Goal: Task Accomplishment & Management: Complete application form

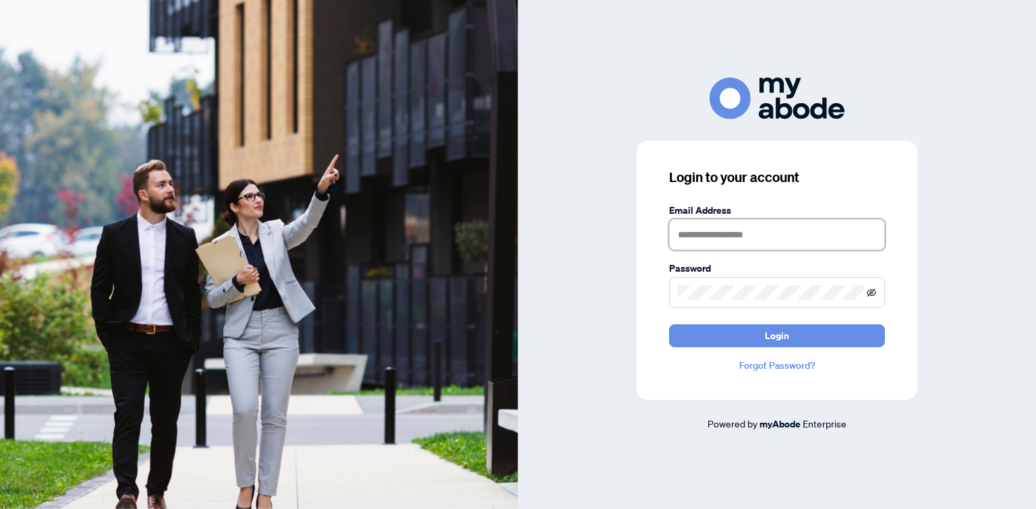
type input "**********"
click at [872, 289] on icon "eye-invisible" at bounding box center [871, 292] width 9 height 9
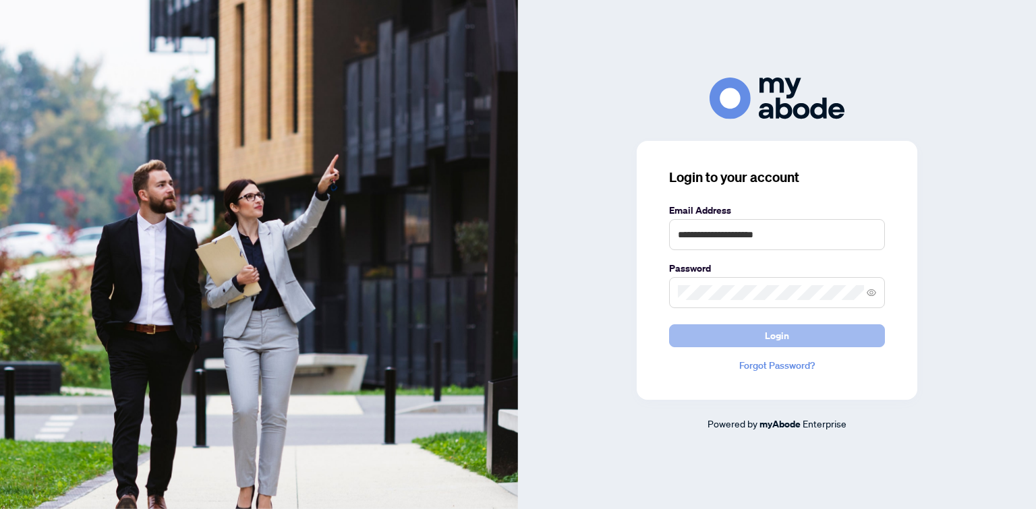
click at [829, 339] on button "Login" at bounding box center [777, 336] width 216 height 23
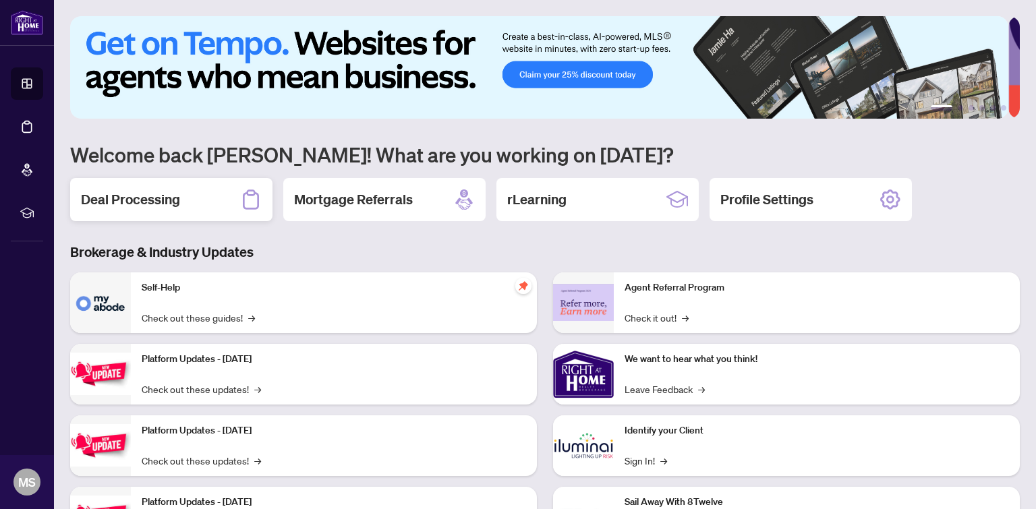
click at [188, 186] on div "Deal Processing" at bounding box center [171, 199] width 202 height 43
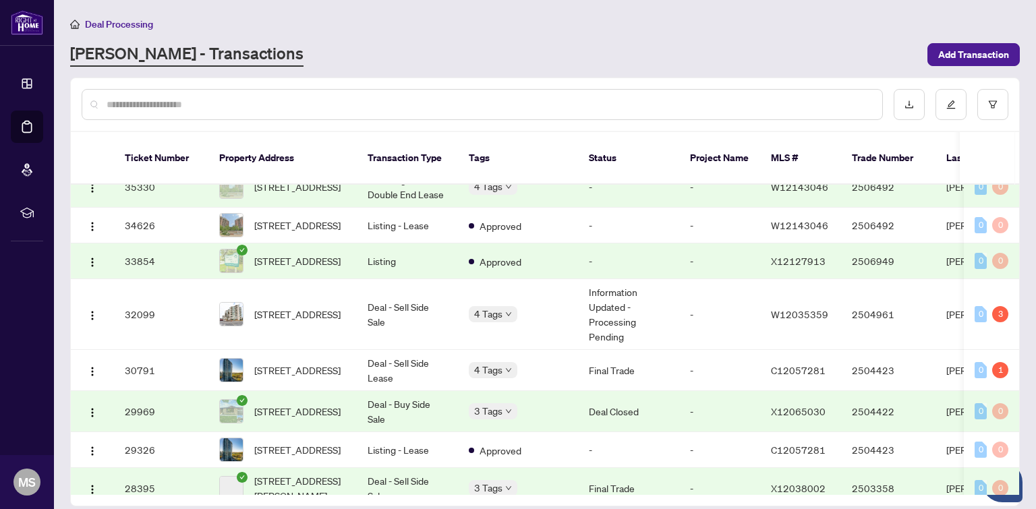
scroll to position [366, 0]
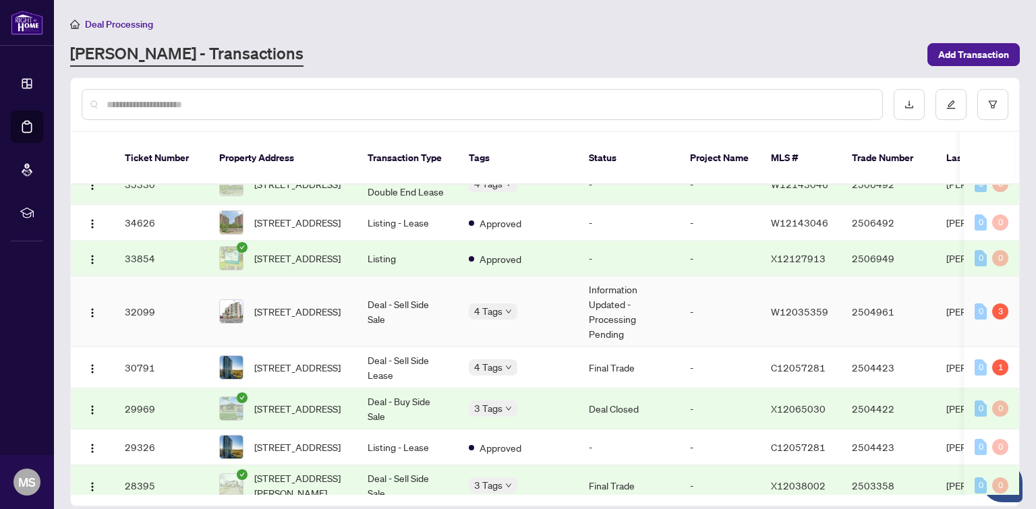
click at [669, 310] on td "Information Updated - Processing Pending" at bounding box center [628, 312] width 101 height 71
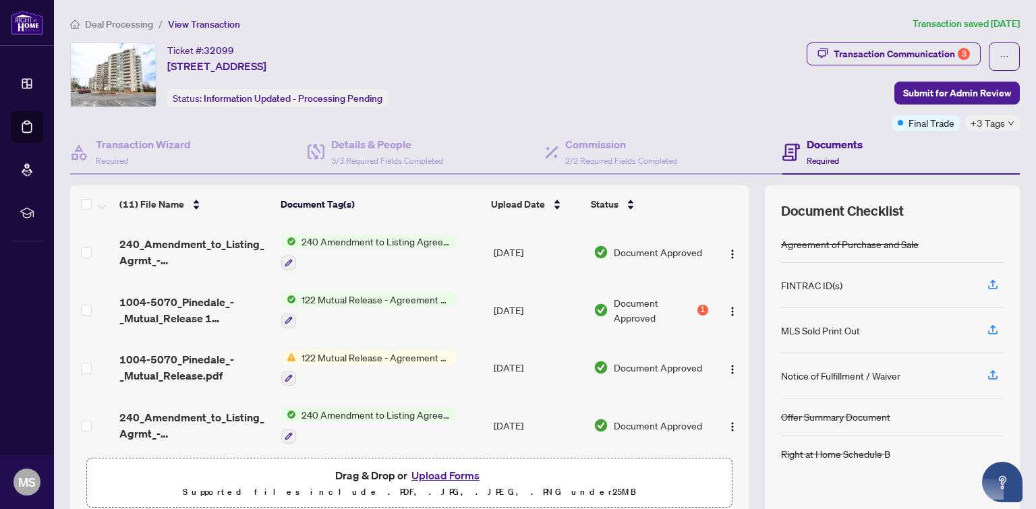
scroll to position [54, 0]
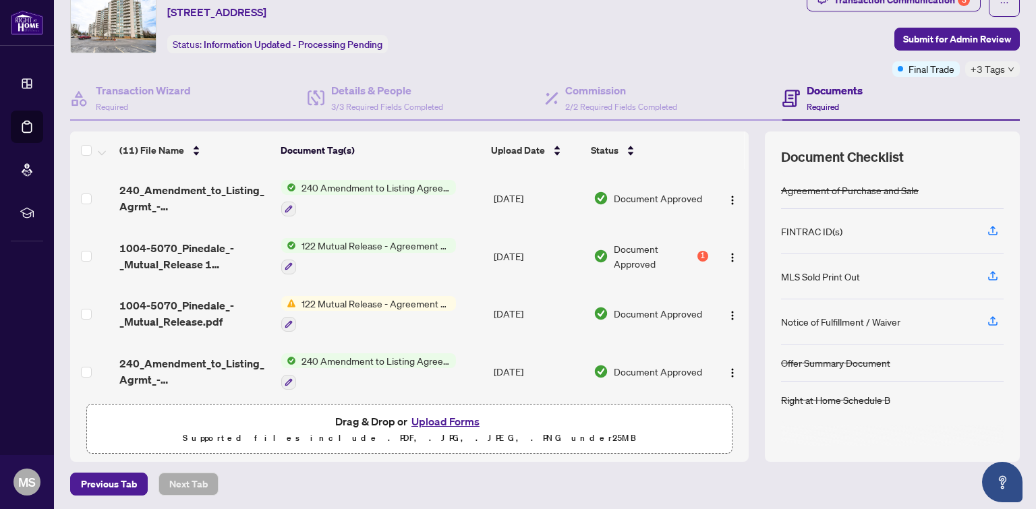
click at [408, 420] on button "Upload Forms" at bounding box center [446, 422] width 76 height 18
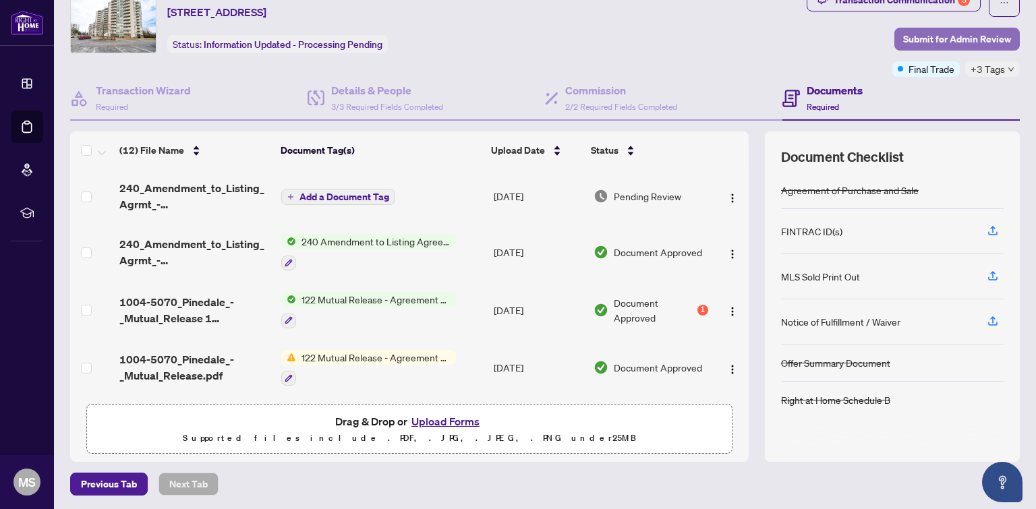
click at [916, 36] on span "Submit for Admin Review" at bounding box center [957, 39] width 108 height 22
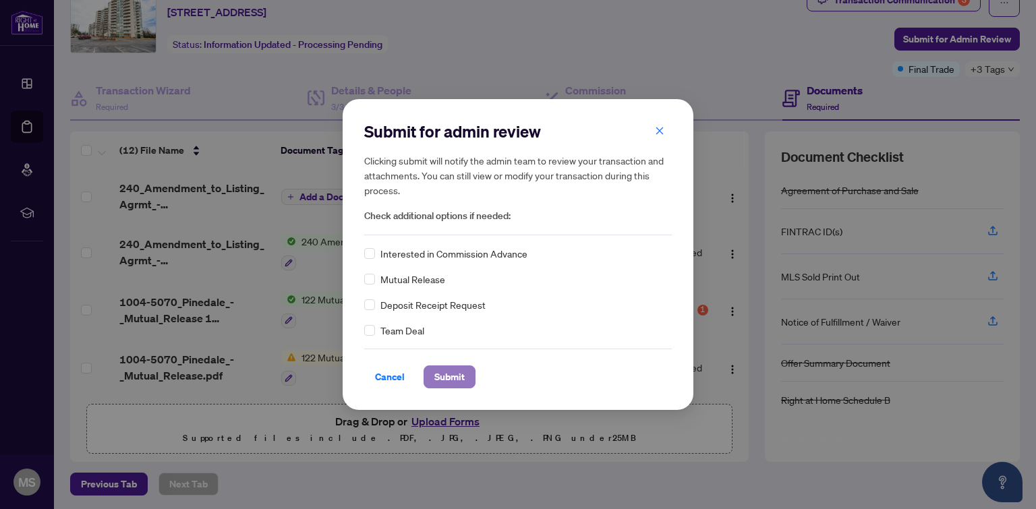
click at [440, 376] on span "Submit" at bounding box center [450, 377] width 30 height 22
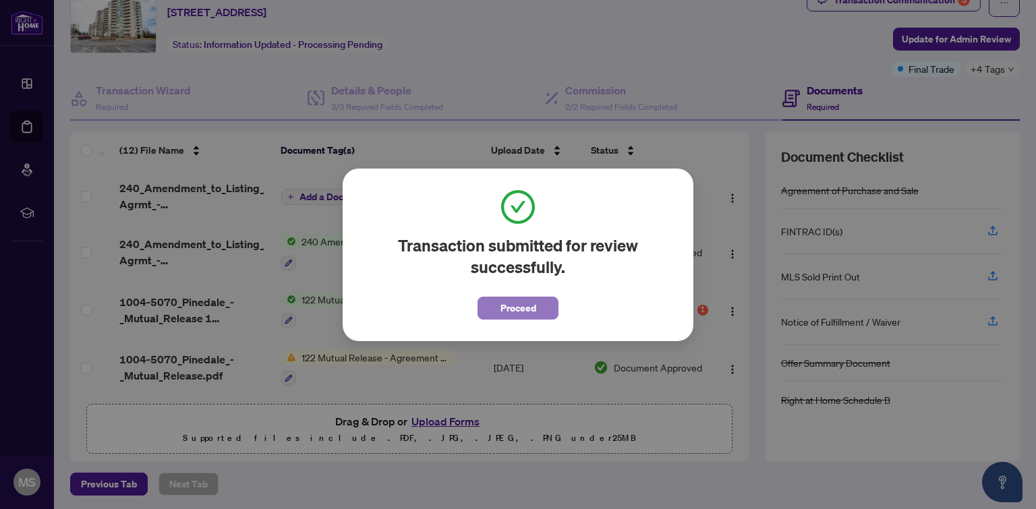
click at [521, 312] on span "Proceed" at bounding box center [519, 309] width 36 height 22
